Goal: Check status: Check status

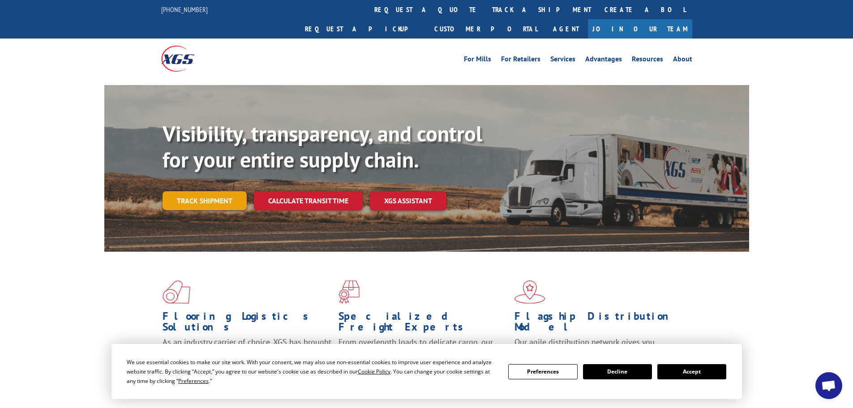
click at [209, 191] on link "Track shipment" at bounding box center [205, 200] width 84 height 19
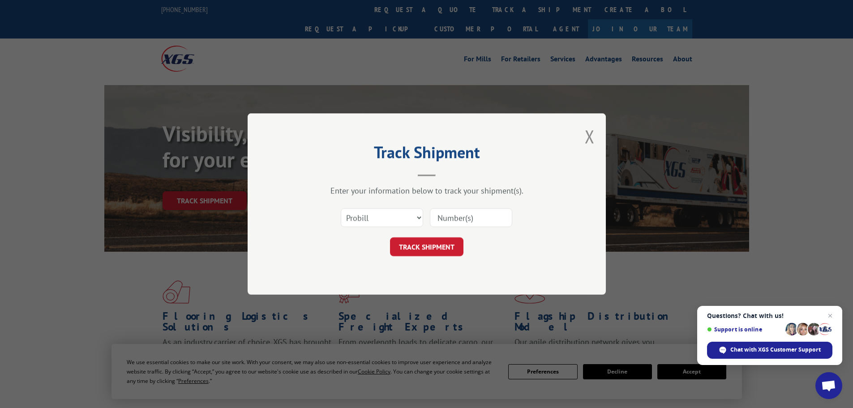
click at [453, 215] on input at bounding box center [471, 217] width 82 height 19
paste input "590739060100"
type input "590739060100"
click at [438, 246] on button "TRACK SHIPMENT" at bounding box center [426, 246] width 73 height 19
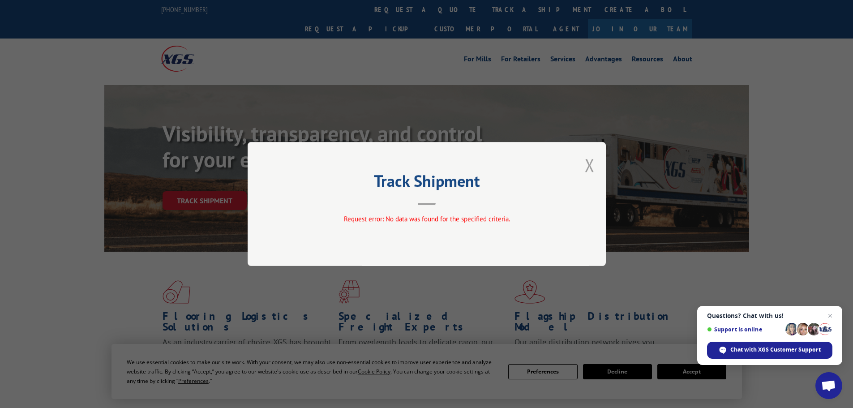
click at [592, 165] on button "Close modal" at bounding box center [590, 165] width 10 height 24
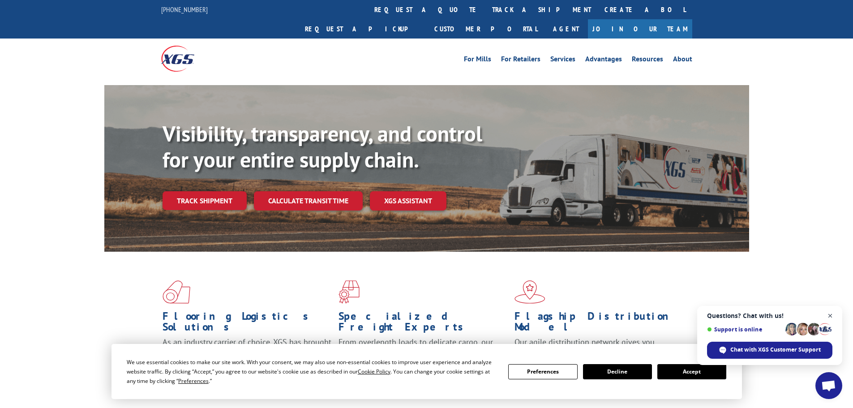
click at [828, 317] on span "Close chat" at bounding box center [830, 315] width 11 height 11
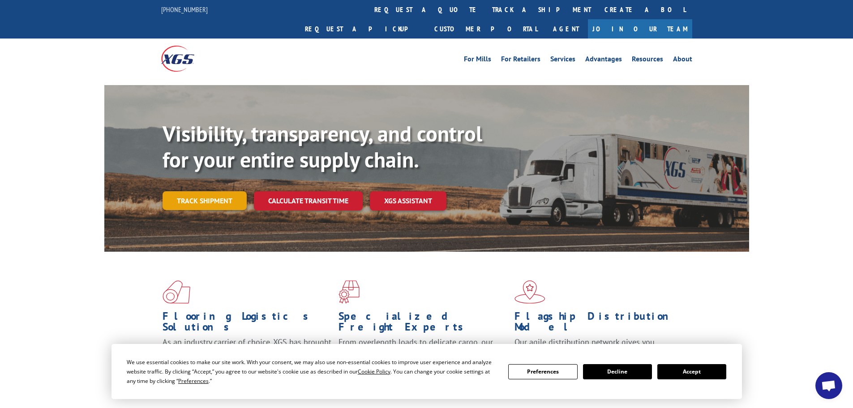
click at [200, 191] on link "Track shipment" at bounding box center [205, 200] width 84 height 19
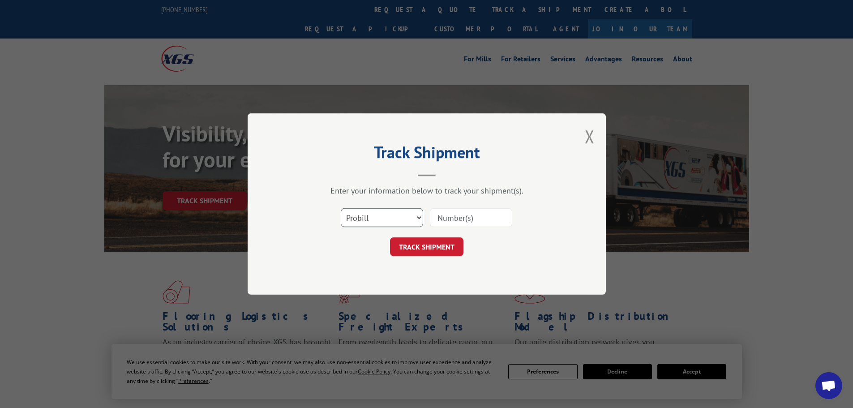
click at [385, 214] on select "Select category... Probill BOL PO" at bounding box center [382, 217] width 82 height 19
select select "bol"
click at [341, 208] on select "Select category... Probill BOL PO" at bounding box center [382, 217] width 82 height 19
click at [450, 219] on input at bounding box center [471, 217] width 82 height 19
paste input "590739060100"
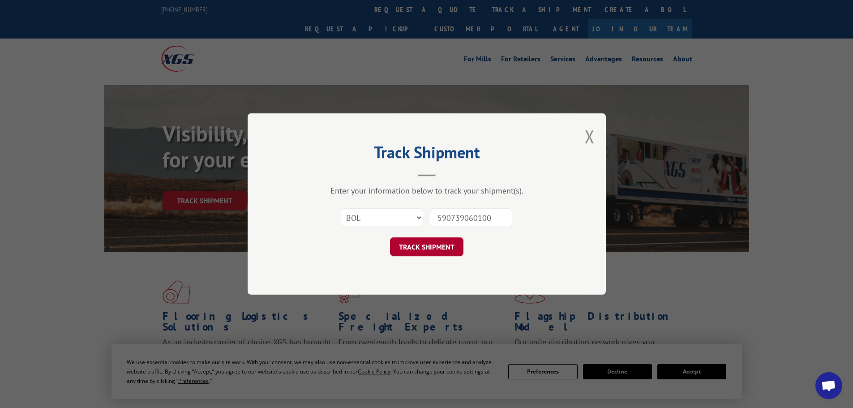
type input "590739060100"
click at [417, 244] on button "TRACK SHIPMENT" at bounding box center [426, 246] width 73 height 19
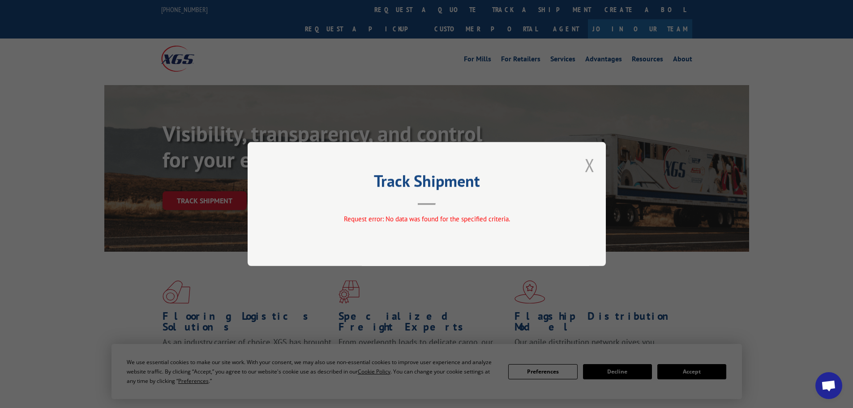
click at [589, 167] on button "Close modal" at bounding box center [590, 165] width 10 height 24
